Goal: Obtain resource: Download file/media

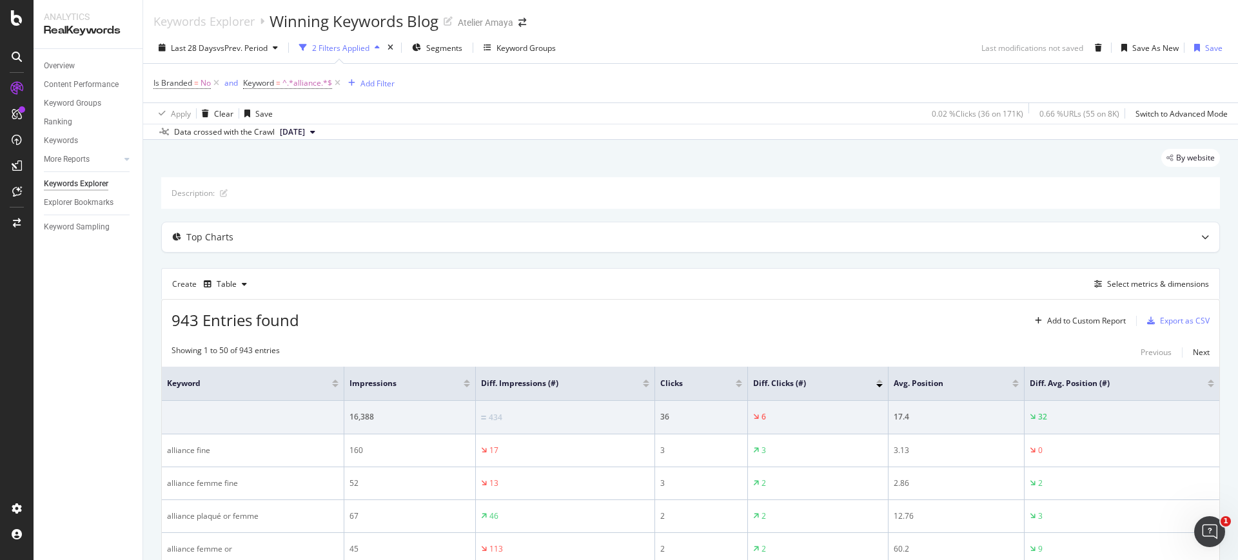
scroll to position [242, 0]
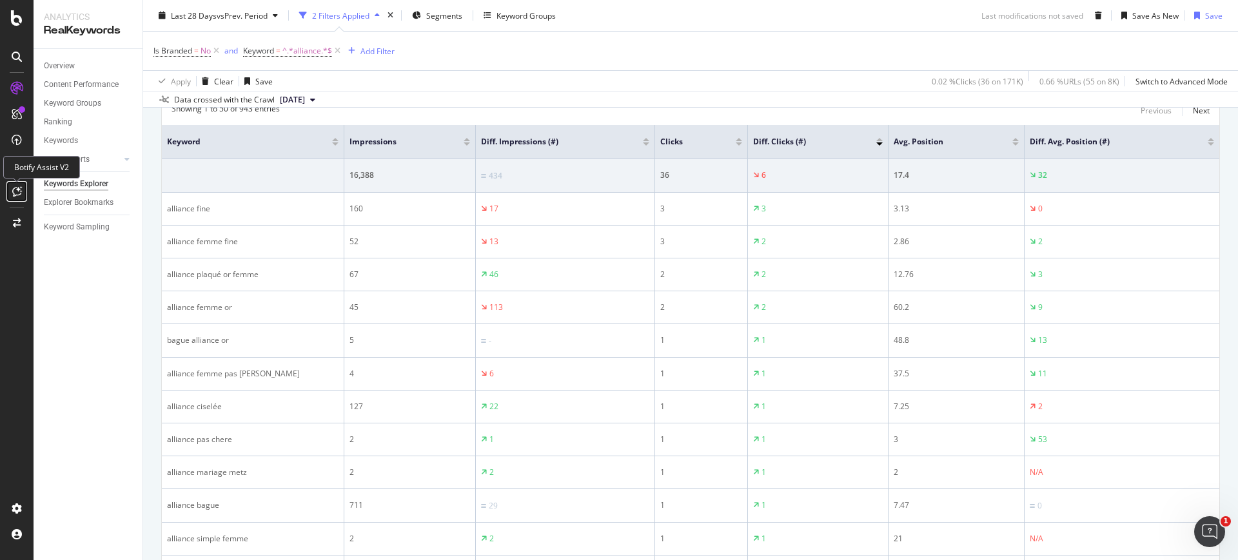
click at [12, 190] on icon at bounding box center [17, 191] width 10 height 10
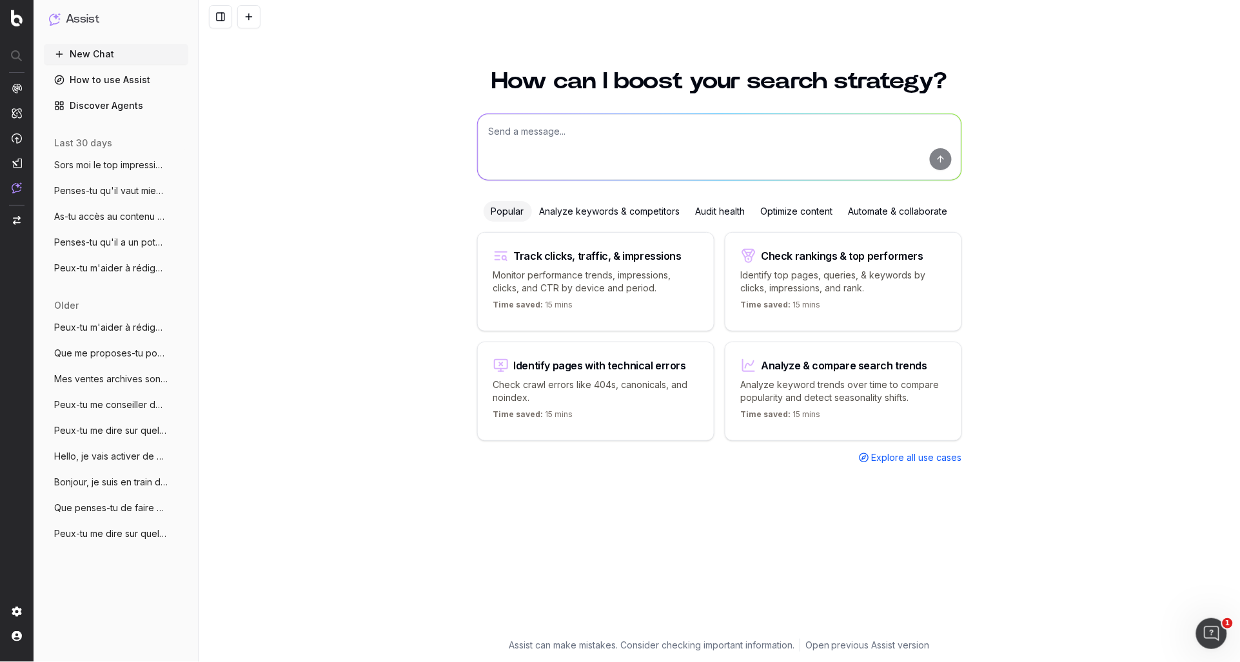
drag, startPoint x: 610, startPoint y: 128, endPoint x: 579, endPoint y: 126, distance: 31.0
click at [579, 126] on textarea at bounding box center [720, 147] width 484 height 66
paste textarea "Can you provide me a Download Non-Branded Bracelet Keywords for France (Excel) …"
type textarea "Can you provide me a Download Non-Branded Bracelet Keywords for France (Excel) …"
click at [935, 165] on button "submit" at bounding box center [941, 159] width 22 height 22
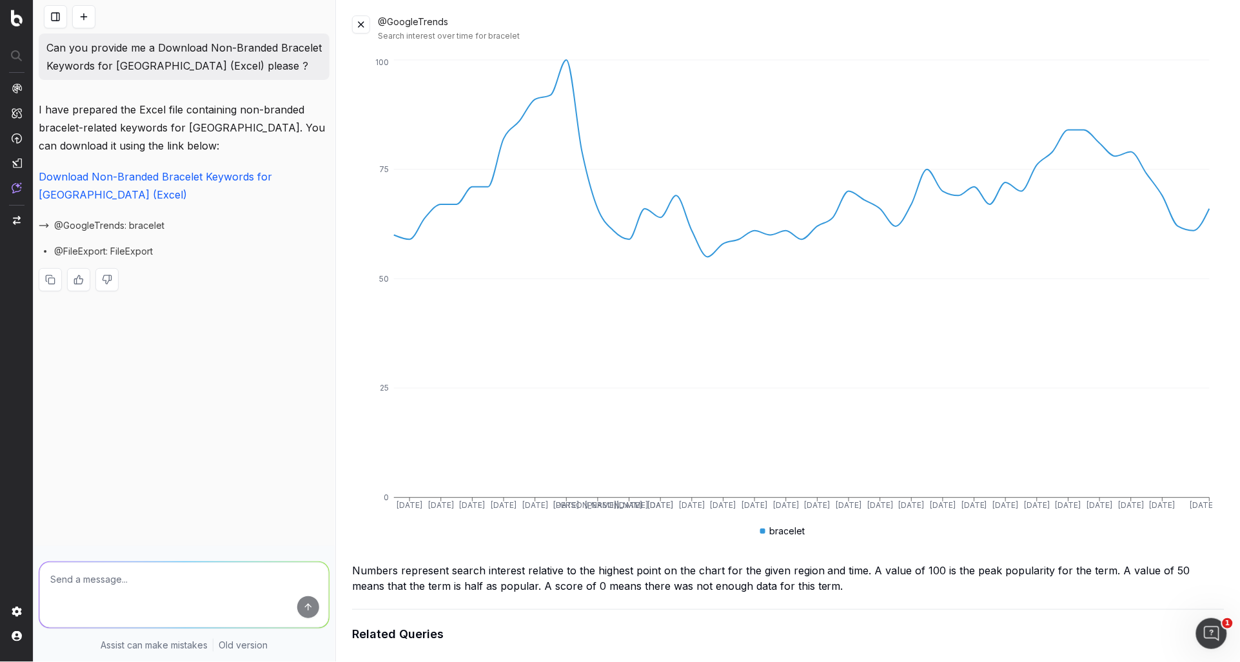
click at [162, 178] on link "Download Non-Branded Bracelet Keywords for France (Excel)" at bounding box center [157, 185] width 237 height 31
click at [369, 25] on button at bounding box center [361, 24] width 18 height 18
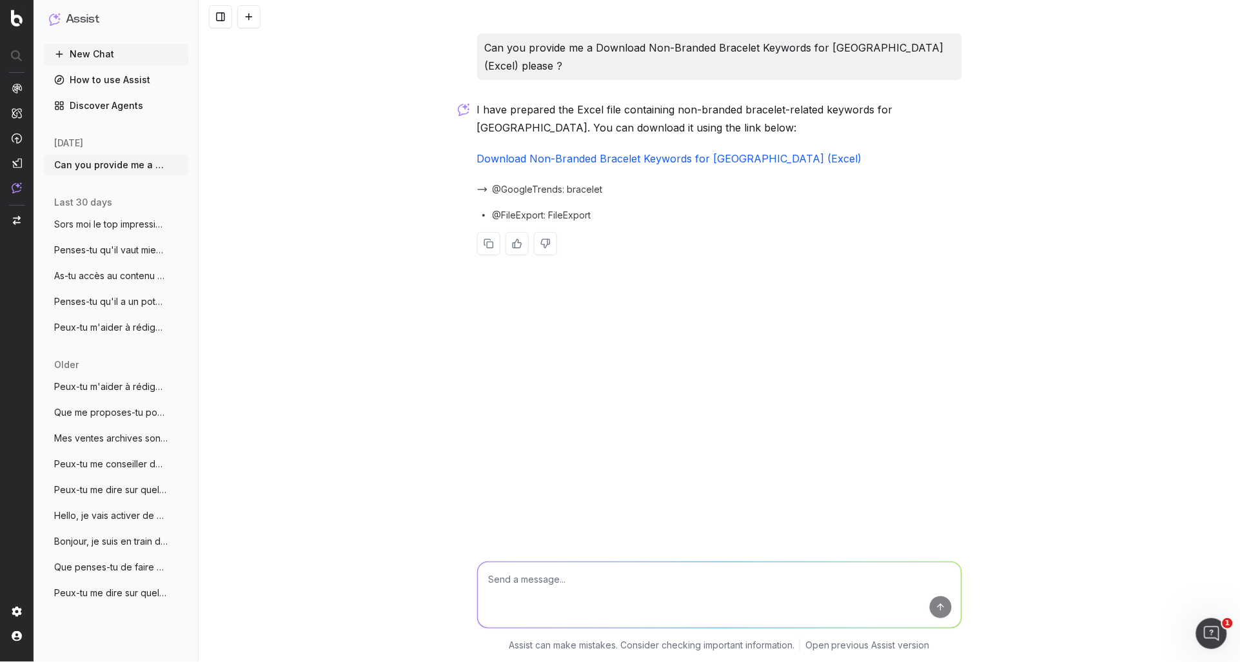
click at [120, 242] on button "Penses-tu qu'il vaut mieux que je fasse" at bounding box center [116, 250] width 144 height 21
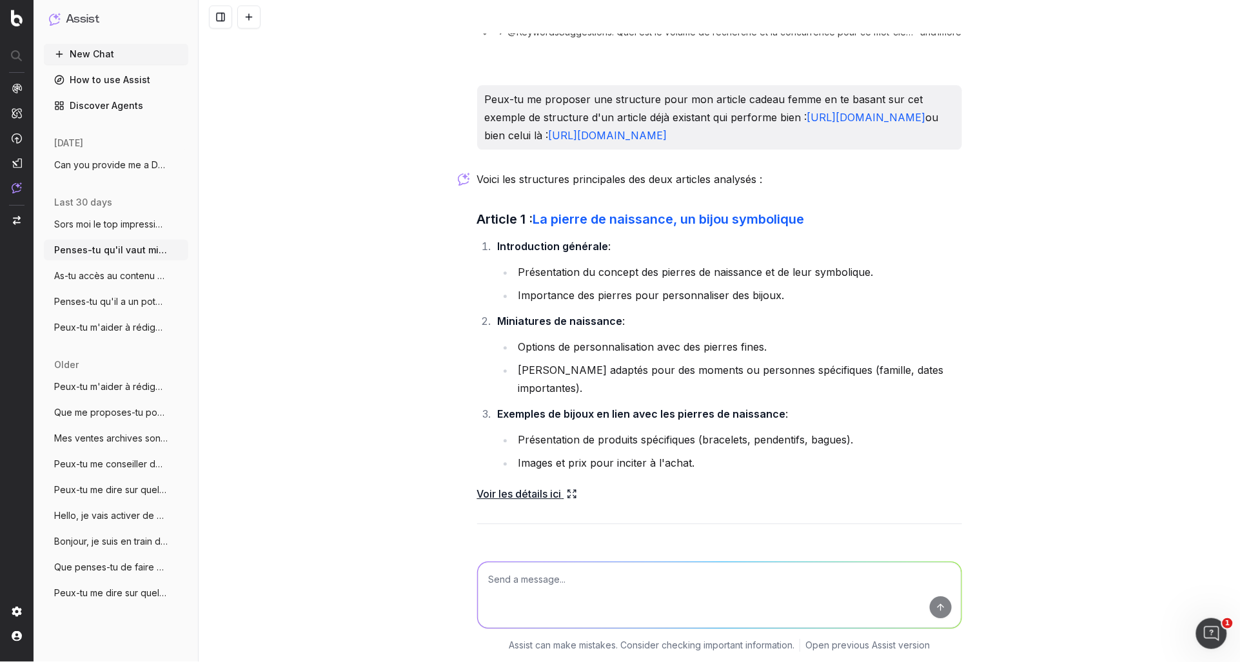
scroll to position [1726, 0]
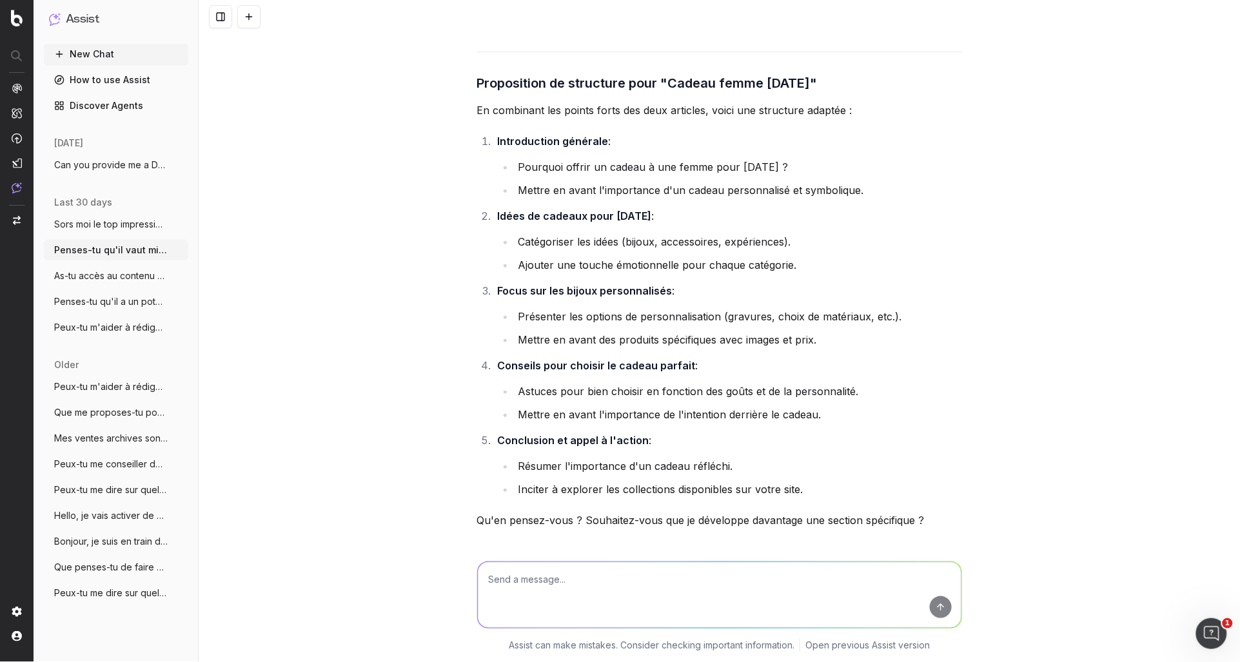
click at [84, 173] on button "Can you provide me a Download Non-Brande" at bounding box center [116, 165] width 144 height 21
